Goal: Use online tool/utility

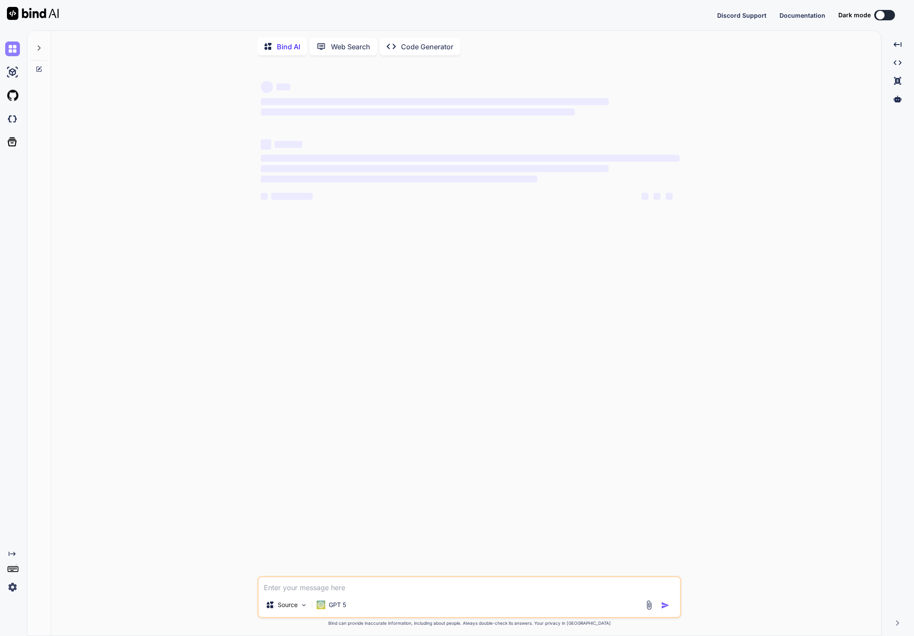
click at [10, 45] on img at bounding box center [12, 49] width 15 height 15
type textarea "x"
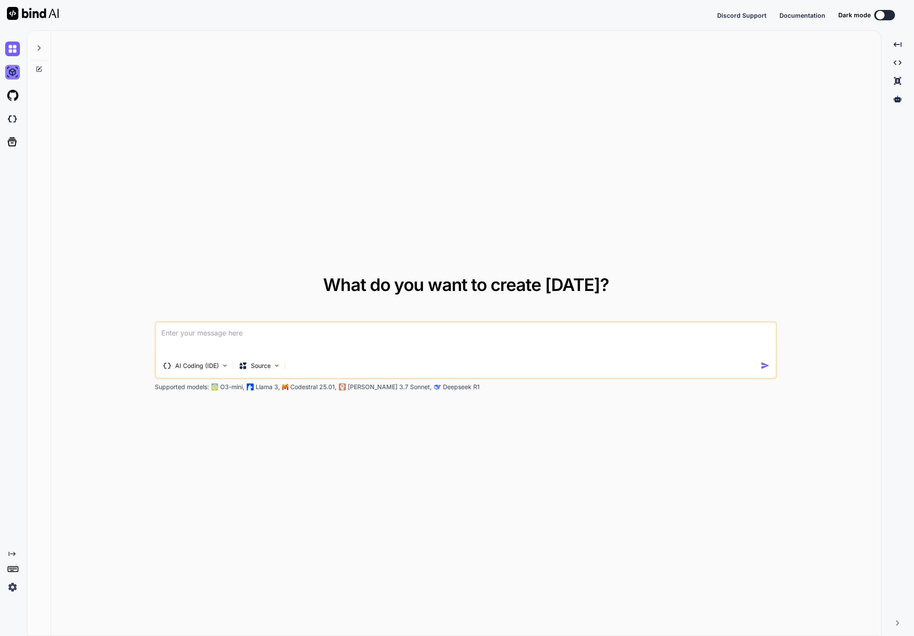
click at [13, 69] on img at bounding box center [12, 72] width 15 height 15
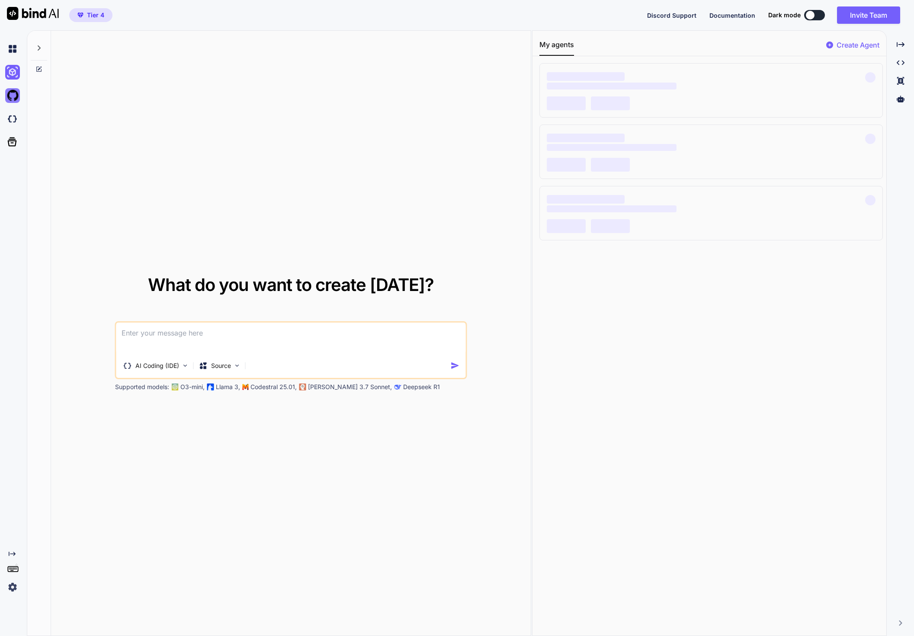
click at [11, 96] on img at bounding box center [12, 95] width 15 height 15
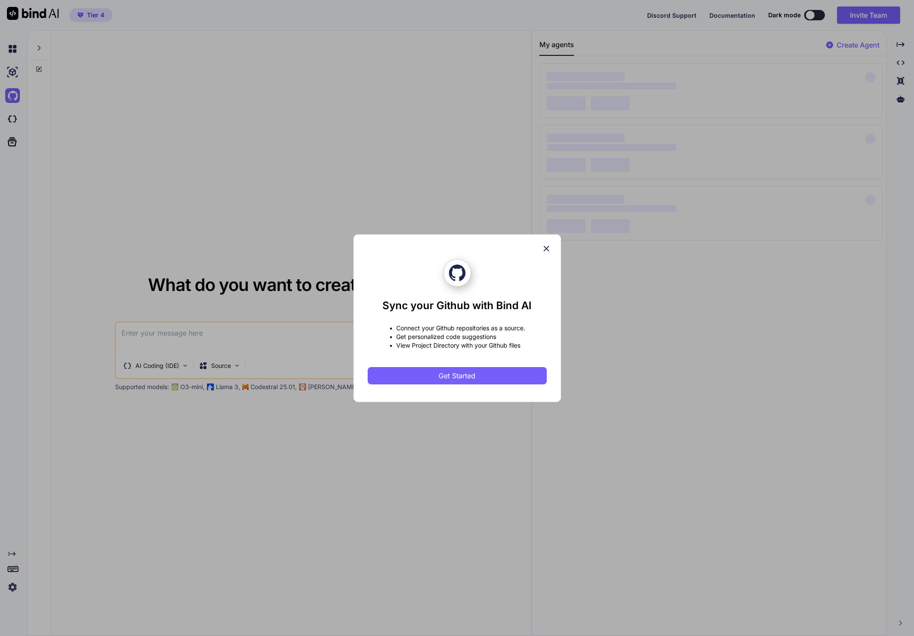
click at [14, 123] on div "Sync your Github with Bind AI • Connect your Github repositories as a source. •…" at bounding box center [457, 318] width 914 height 636
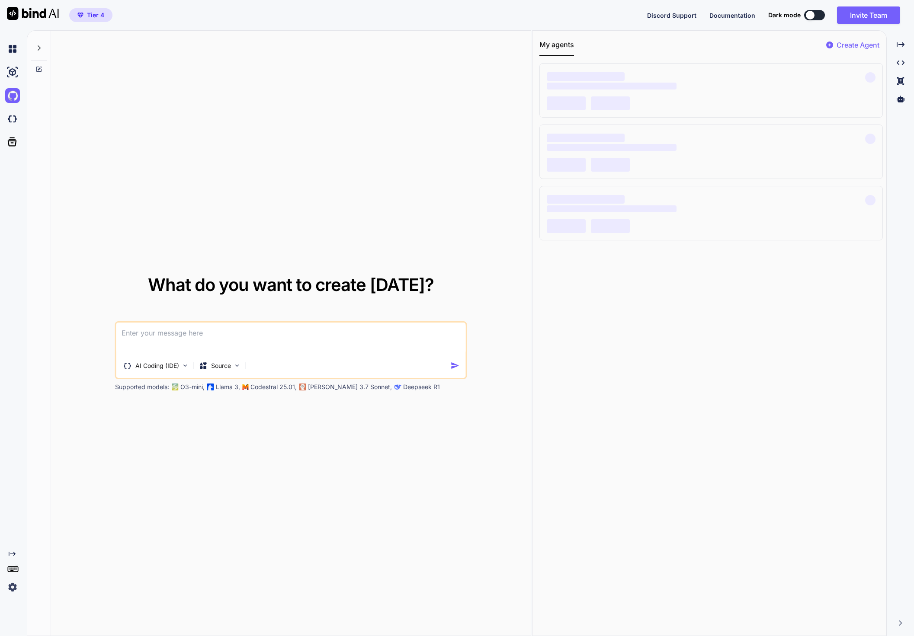
click at [14, 123] on img at bounding box center [12, 119] width 15 height 15
click at [12, 557] on icon "Created with Pixso." at bounding box center [12, 553] width 7 height 7
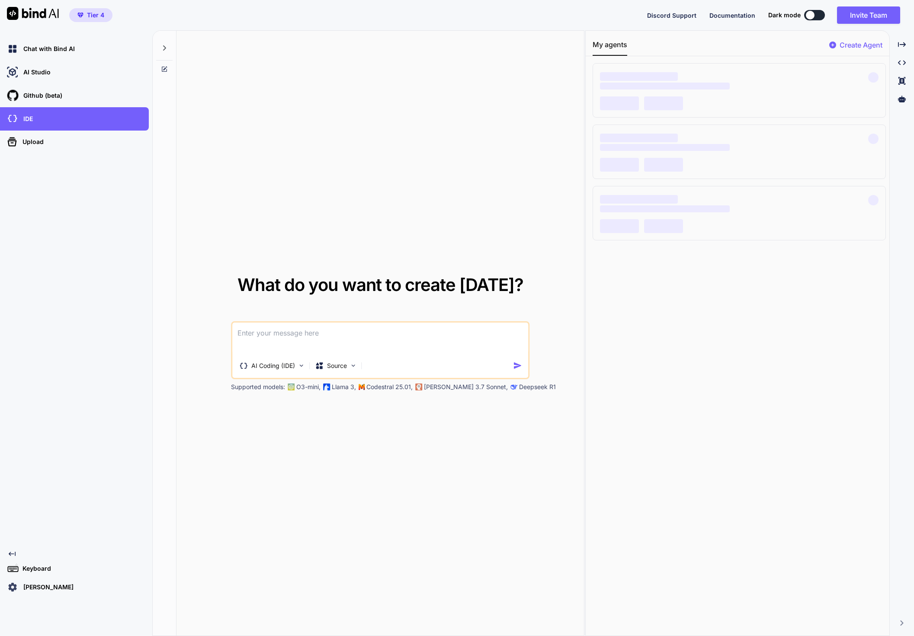
click at [320, 335] on textarea at bounding box center [380, 339] width 296 height 32
click at [336, 362] on p "Source" at bounding box center [337, 365] width 20 height 9
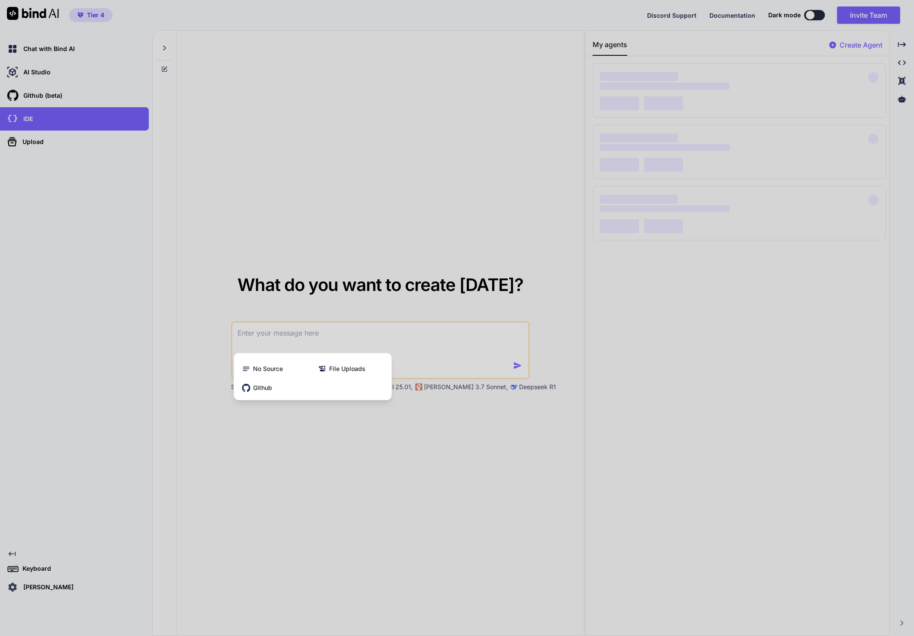
click at [309, 342] on div at bounding box center [457, 318] width 914 height 636
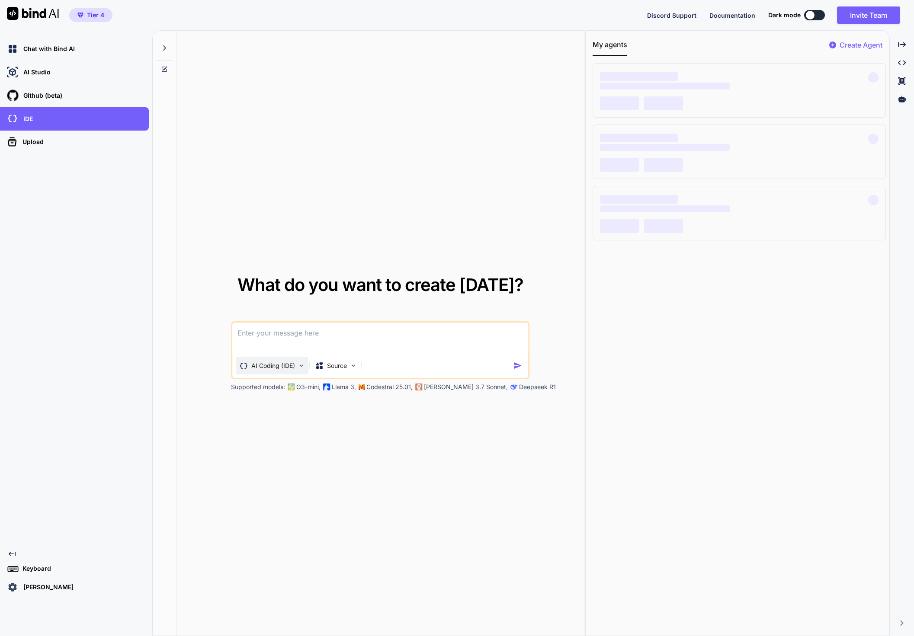
click at [273, 363] on p "AI Coding (IDE)" at bounding box center [273, 365] width 44 height 9
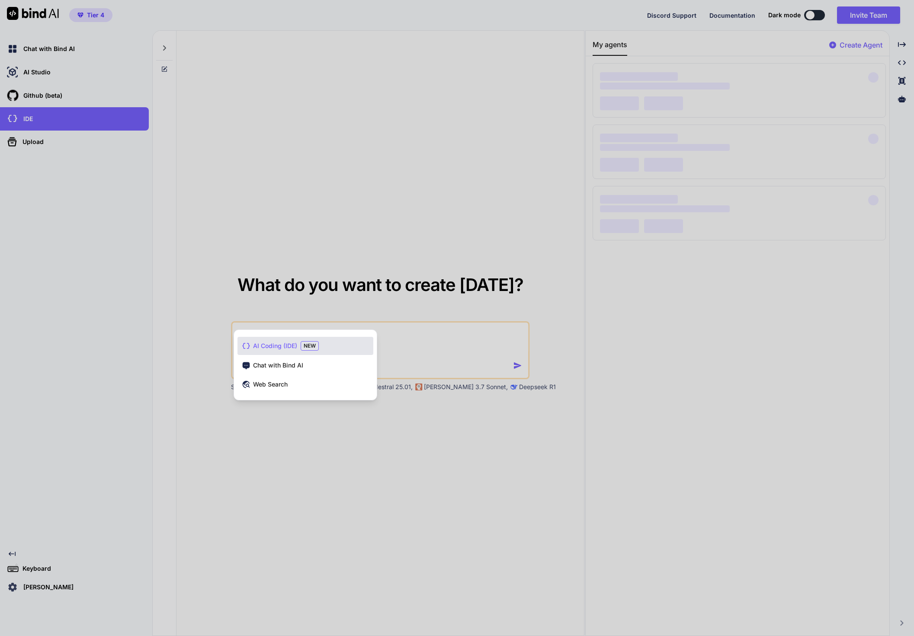
click at [439, 343] on div at bounding box center [457, 318] width 914 height 636
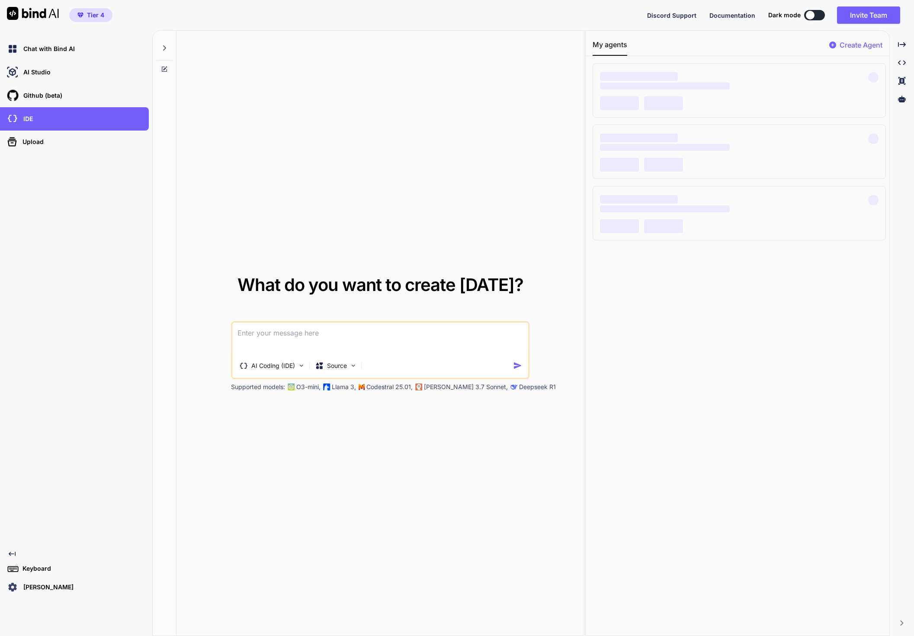
click at [809, 16] on div at bounding box center [809, 15] width 9 height 9
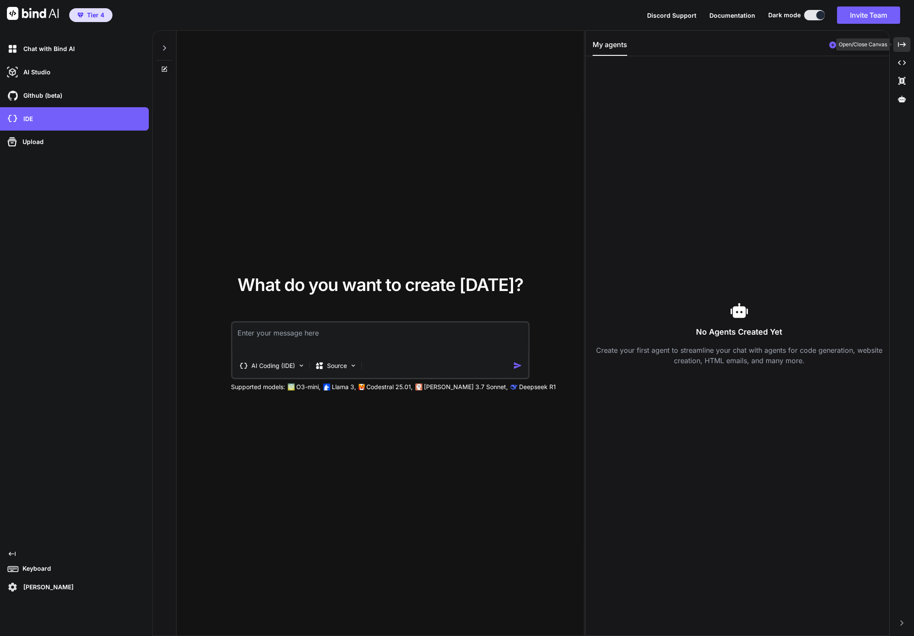
click at [902, 46] on icon "Created with Pixso." at bounding box center [902, 45] width 8 height 8
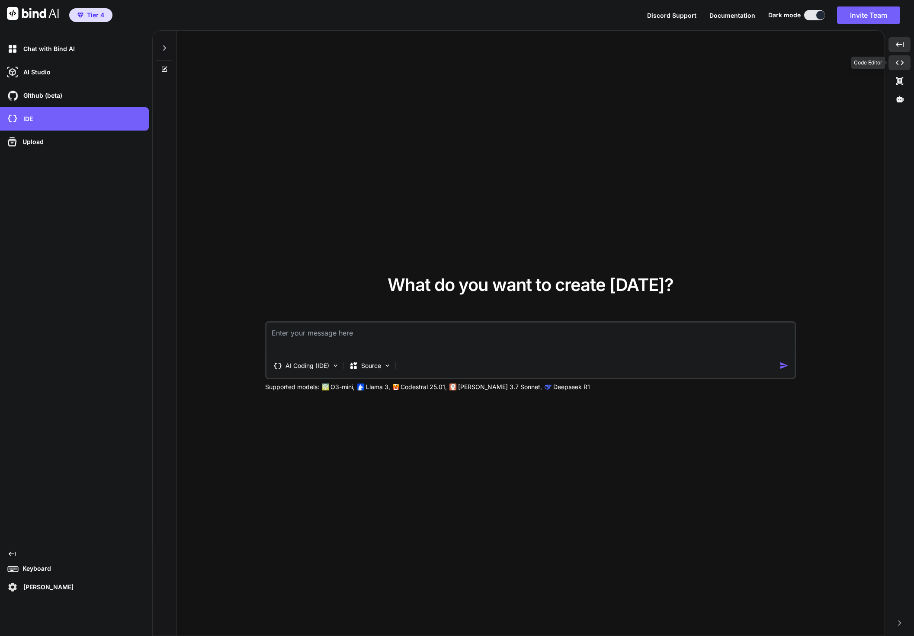
click at [902, 62] on icon at bounding box center [899, 63] width 8 height 5
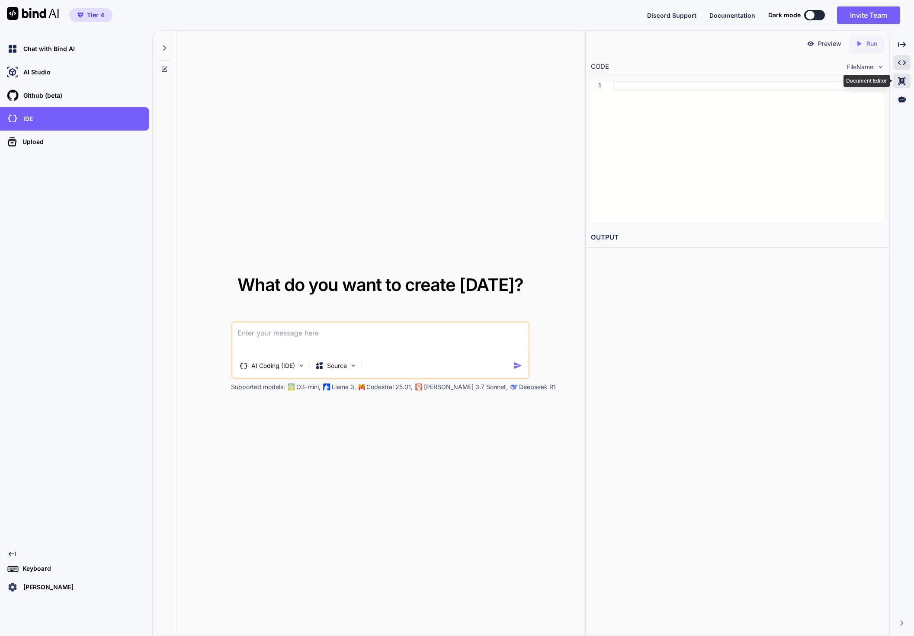
click at [903, 80] on icon at bounding box center [901, 81] width 7 height 8
click at [901, 99] on icon at bounding box center [902, 99] width 8 height 6
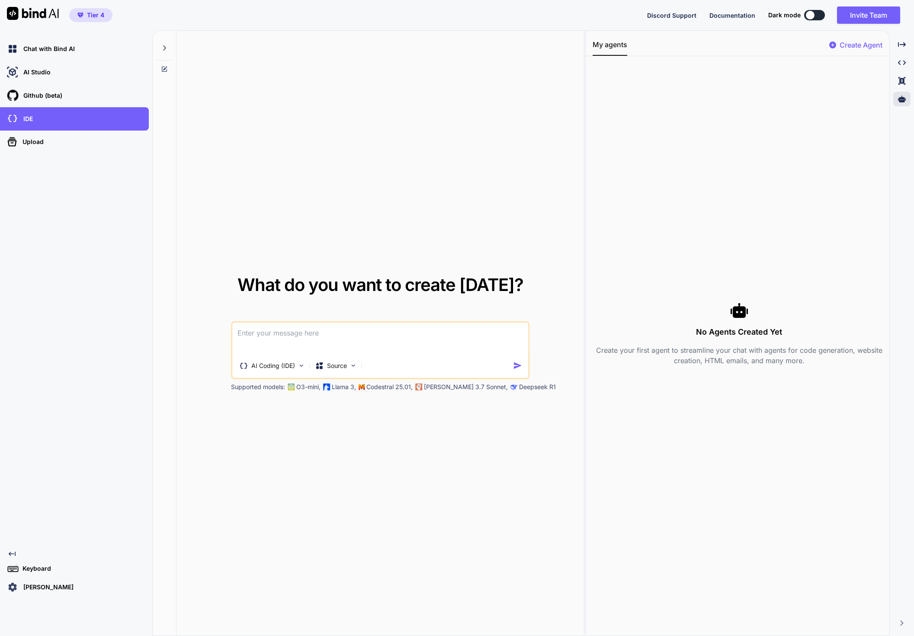
click at [733, 122] on div "No Agents Created Yet Create your first agent to streamline your chat with agen…" at bounding box center [738, 333] width 293 height 541
click at [70, 46] on p "Chat with Bind AI" at bounding box center [47, 49] width 55 height 9
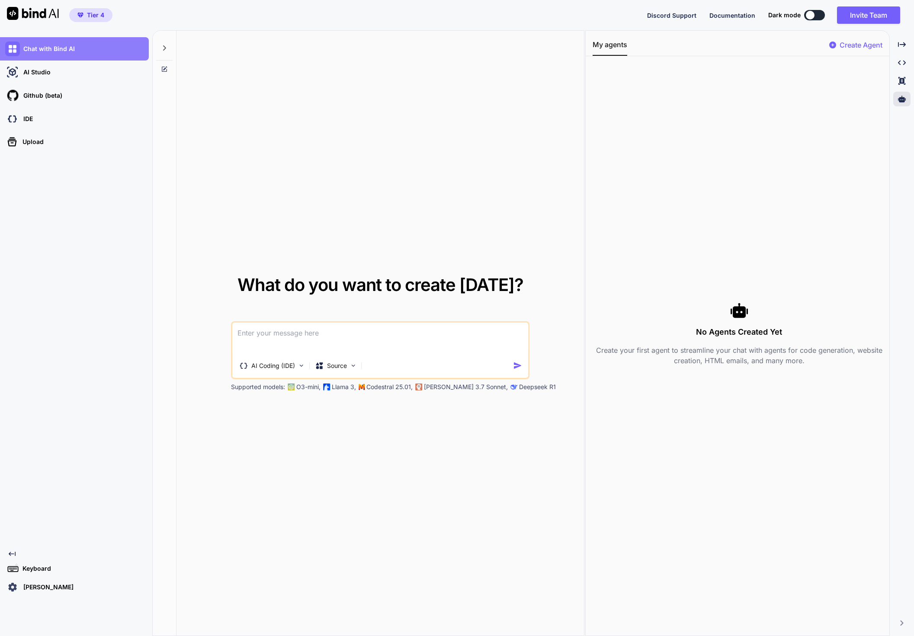
click at [14, 48] on img at bounding box center [12, 49] width 15 height 15
click at [10, 49] on img at bounding box center [12, 49] width 15 height 15
click at [13, 49] on img at bounding box center [12, 49] width 15 height 15
click at [30, 67] on div "AI Studio" at bounding box center [77, 72] width 144 height 15
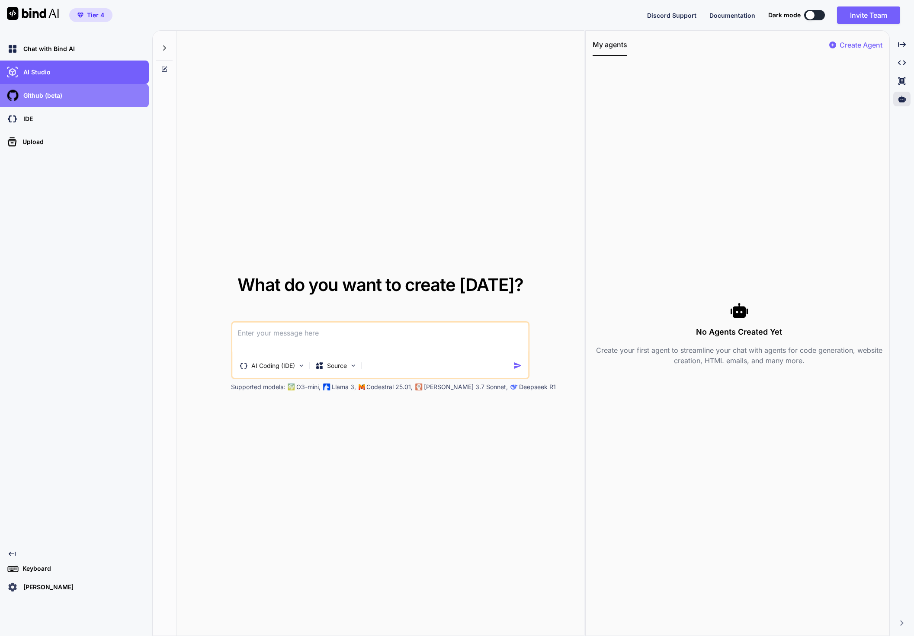
click at [31, 88] on div "Github (beta)" at bounding box center [77, 95] width 144 height 15
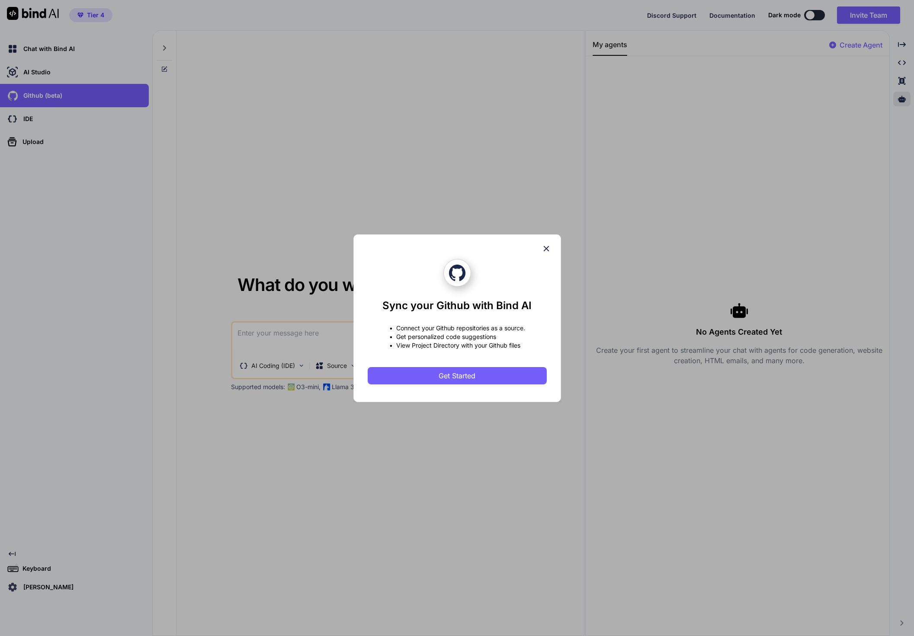
click at [57, 56] on div "Sync your Github with Bind AI • Connect your Github repositories as a source. •…" at bounding box center [457, 318] width 914 height 636
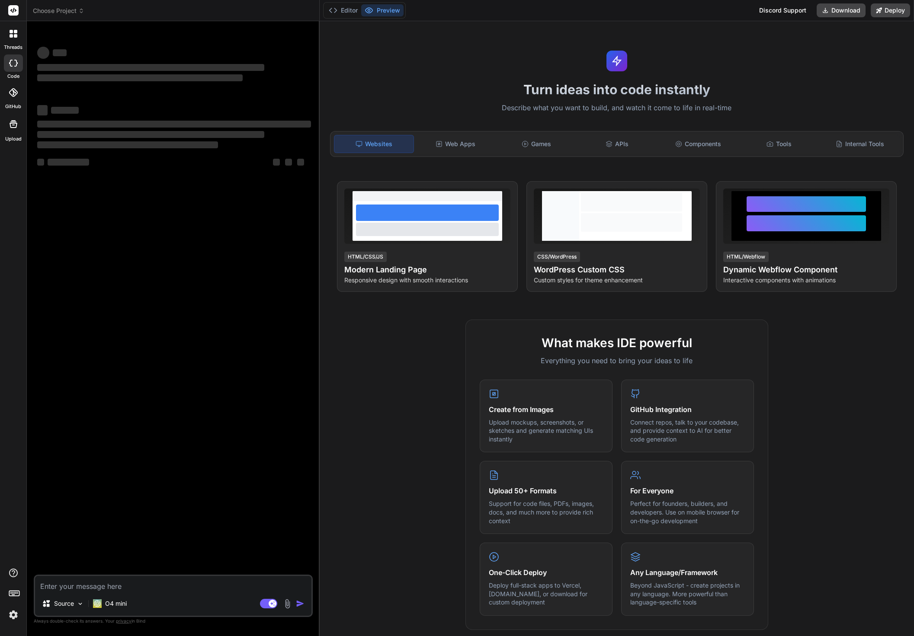
type textarea "x"
